Goal: Transaction & Acquisition: Purchase product/service

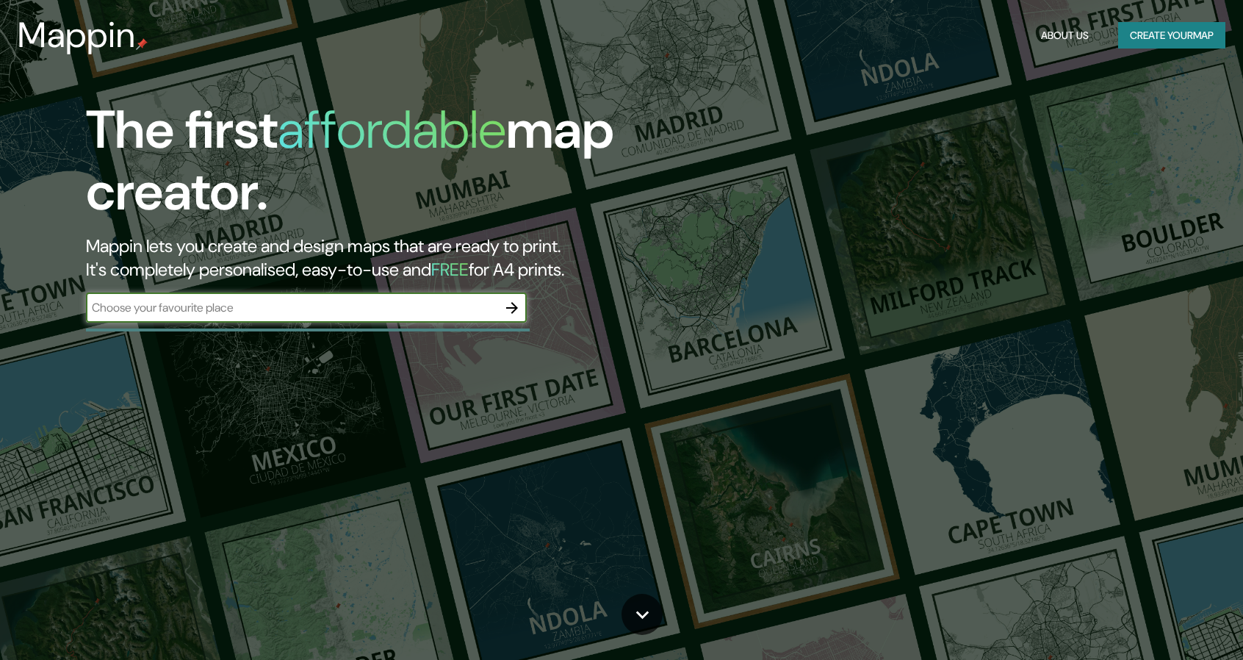
click at [372, 307] on input "text" at bounding box center [291, 307] width 411 height 17
paste input "Av. [STREET_ADDRESS]"
type input "Av. [STREET_ADDRESS]"
click at [516, 312] on icon "button" at bounding box center [512, 308] width 18 height 18
drag, startPoint x: 359, startPoint y: 304, endPoint x: 391, endPoint y: 372, distance: 74.6
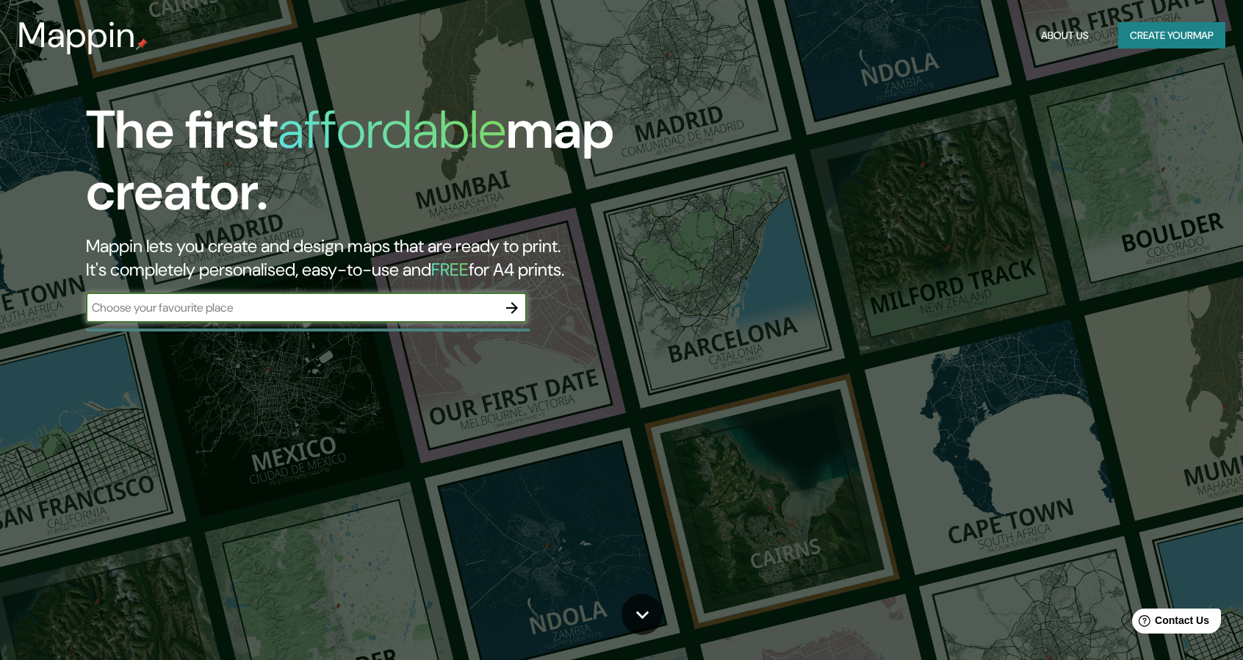
paste input "Av. [STREET_ADDRESS]"
type input "Av. [STREET_ADDRESS]"
click at [507, 317] on button "button" at bounding box center [511, 307] width 29 height 29
